Goal: Find specific page/section: Find specific page/section

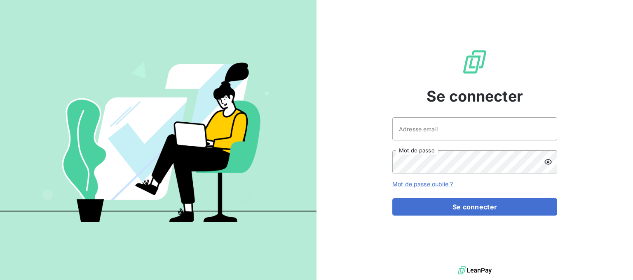
click at [372, 109] on div "Se connecter Adresse email Mot de passe Mot de passe oublié ? Se connecter" at bounding box center [475, 132] width 317 height 264
click at [439, 129] on input "Adresse email" at bounding box center [475, 128] width 165 height 23
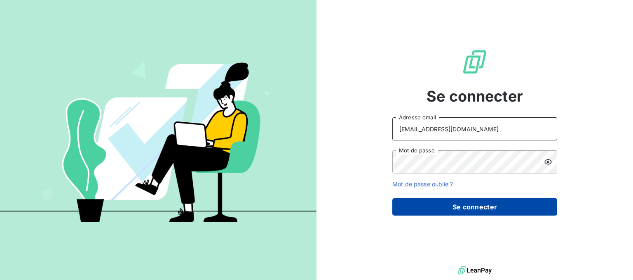
type input "chinon@litov-oenologie.fr"
click at [494, 212] on button "Se connecter" at bounding box center [475, 206] width 165 height 17
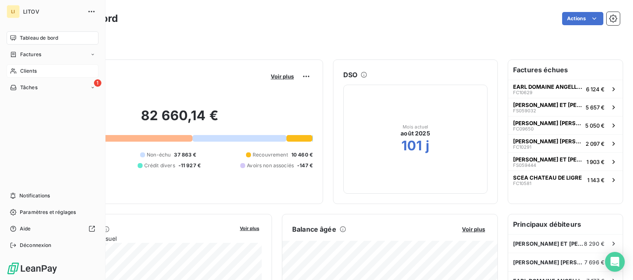
click at [17, 70] on div "Clients" at bounding box center [53, 70] width 92 height 13
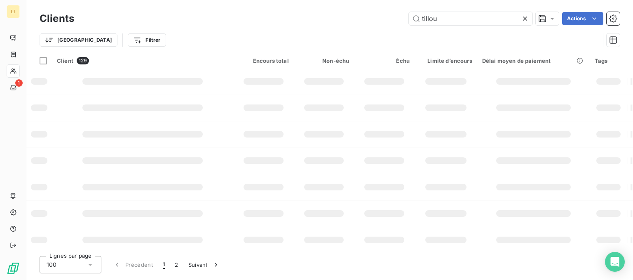
type input "tillou"
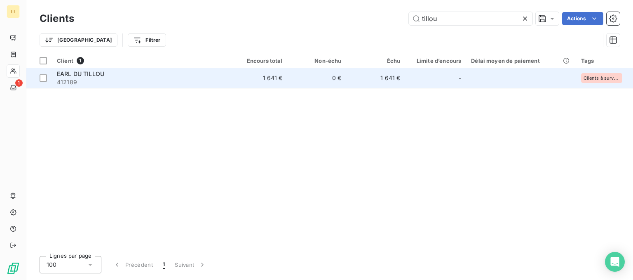
click at [139, 76] on div "EARL DU TILLOU" at bounding box center [140, 74] width 167 height 8
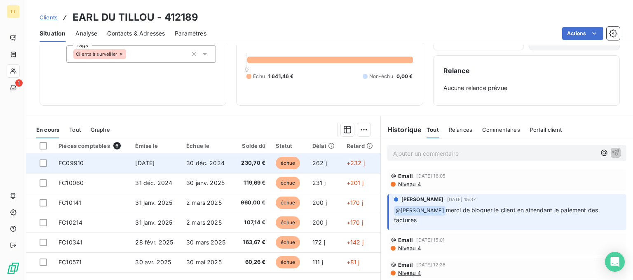
scroll to position [99, 0]
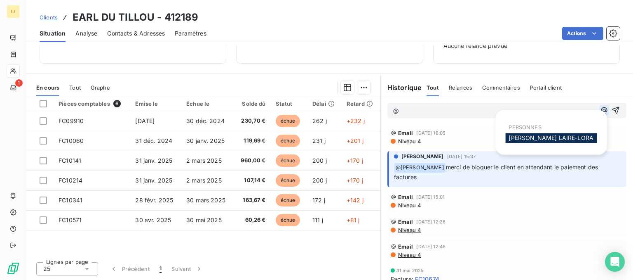
click at [605, 111] on icon "button" at bounding box center [604, 110] width 8 height 8
click at [567, 143] on div "[PERSON_NAME]" at bounding box center [552, 138] width 92 height 10
click at [563, 135] on span "[PERSON_NAME]" at bounding box center [551, 137] width 85 height 7
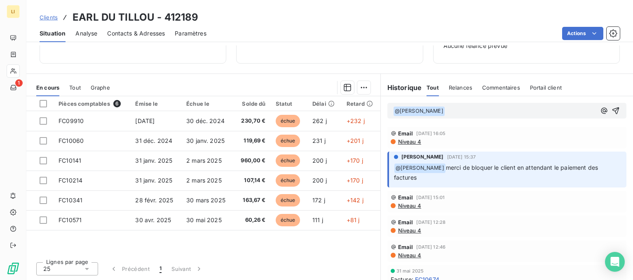
click at [481, 112] on p "﻿ @ [PERSON_NAME] ﻿ ﻿" at bounding box center [494, 111] width 203 height 10
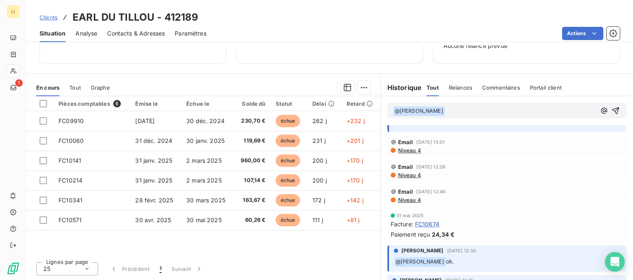
scroll to position [0, 0]
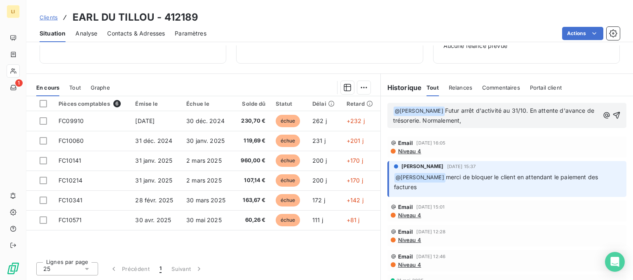
click at [519, 146] on div "Email [DATE] 16:05 Niveau 4" at bounding box center [507, 146] width 233 height 15
click at [515, 118] on p "﻿ @ [PERSON_NAME] ﻿ Futur arrêt d'activité au 31/10. En attente d'avance de tré…" at bounding box center [496, 115] width 206 height 19
click at [499, 123] on span "Futur arrêt d'activité au 31/10. En attente d'avance de trésorerie. Normalement," at bounding box center [494, 115] width 203 height 17
click at [501, 123] on p "﻿ @ [PERSON_NAME] ﻿ Futur arrêt d'activité au 31/10. En attente d'avance de tré…" at bounding box center [496, 115] width 206 height 19
click at [619, 118] on icon "button" at bounding box center [617, 115] width 7 height 7
